Goal: Navigation & Orientation: Find specific page/section

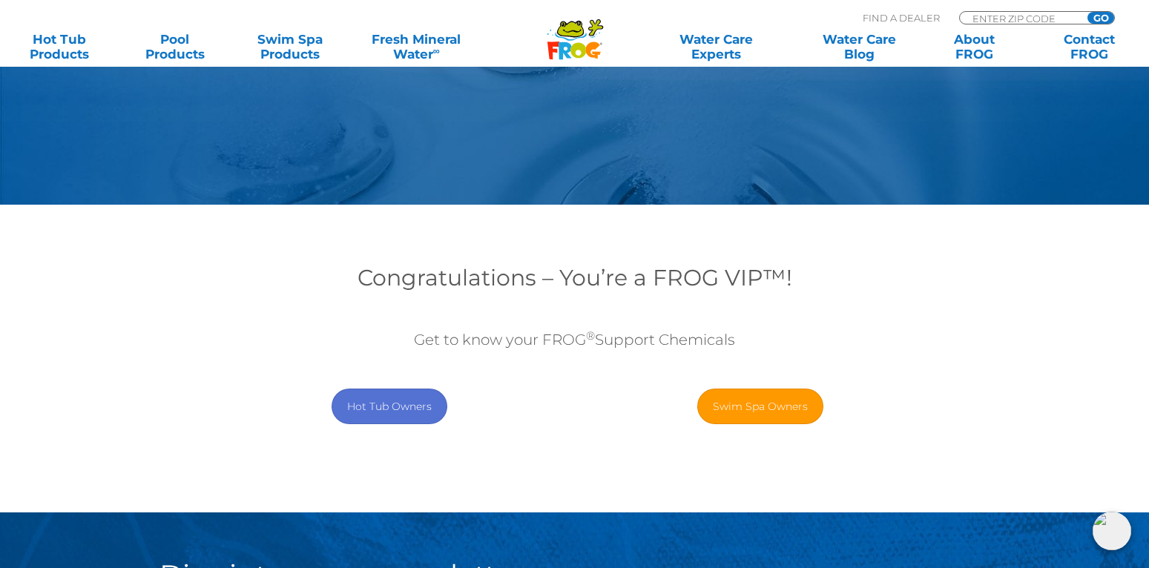
scroll to position [148, 0]
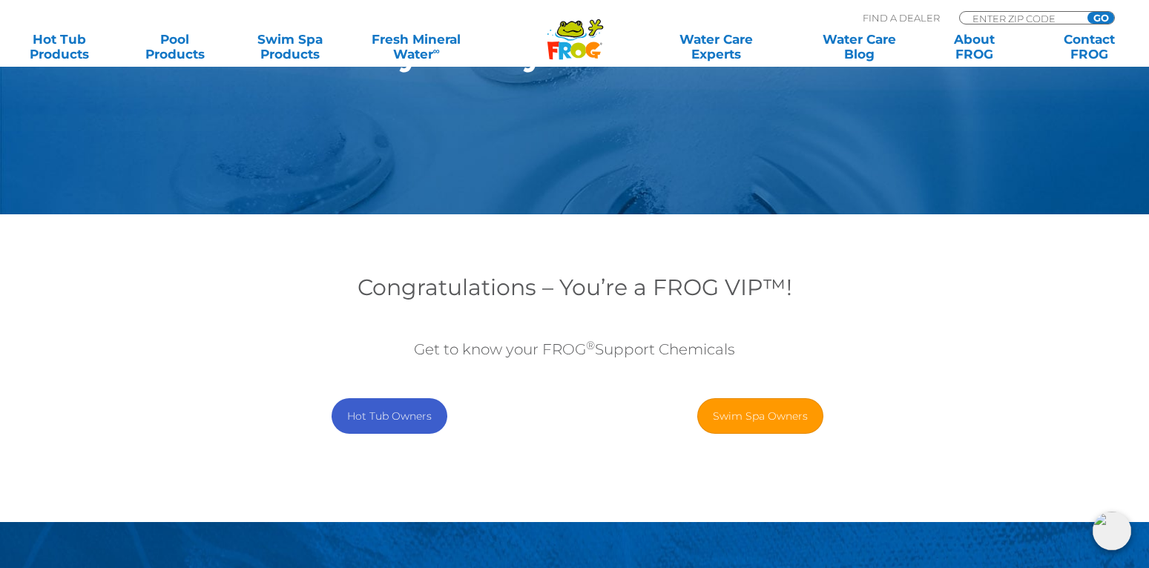
click at [393, 415] on link "Hot Tub Owners" at bounding box center [390, 416] width 116 height 36
click at [397, 415] on link "Hot Tub Owners" at bounding box center [390, 416] width 116 height 36
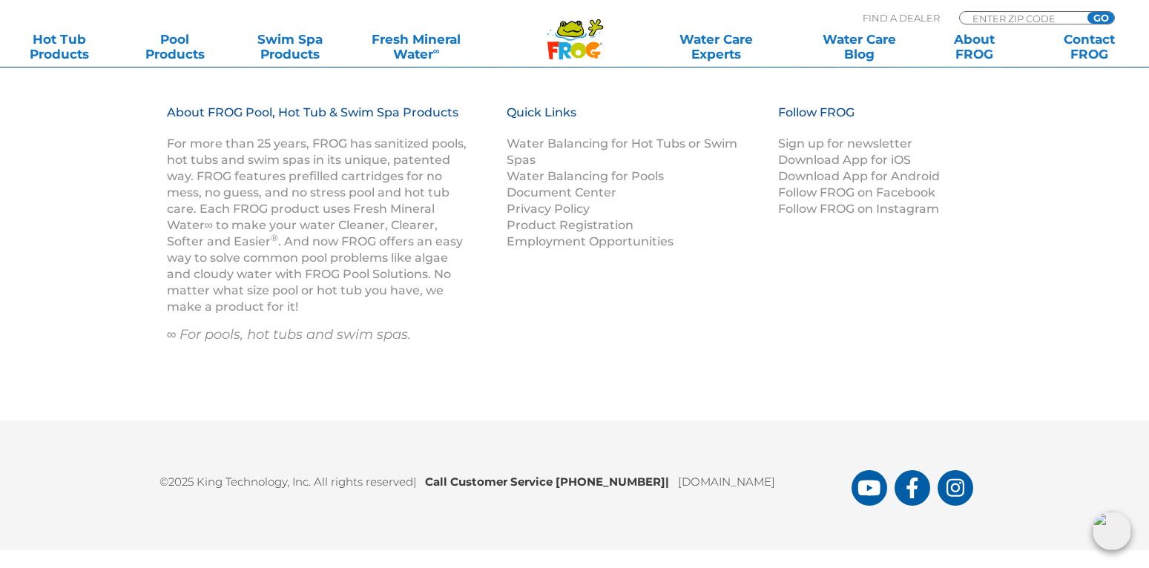
scroll to position [4258, 0]
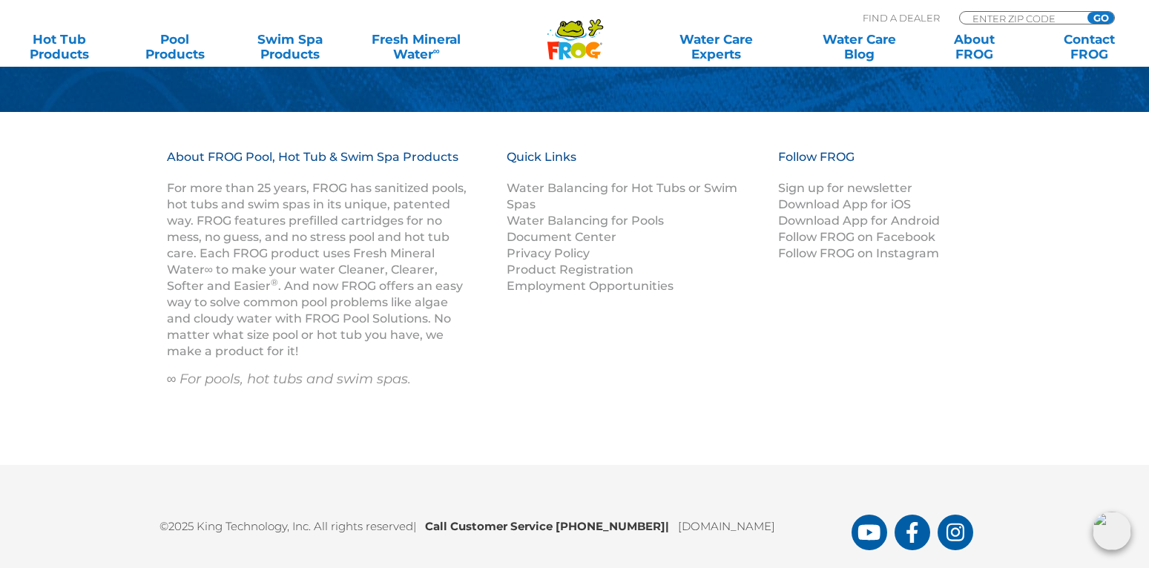
scroll to position [4258, 0]
